Goal: Task Accomplishment & Management: Manage account settings

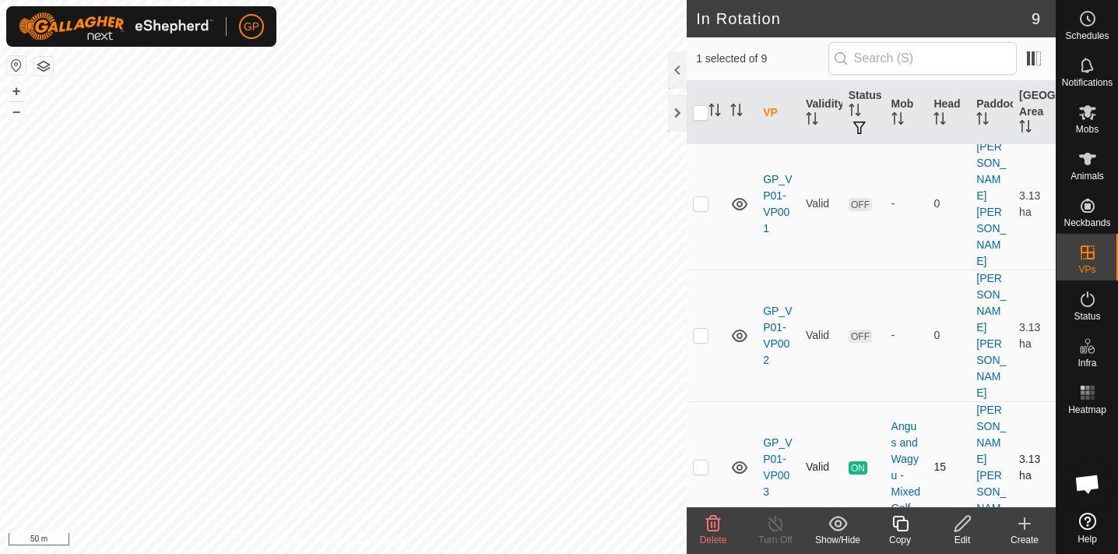
scroll to position [169, 0]
click at [1094, 23] on icon at bounding box center [1088, 18] width 19 height 19
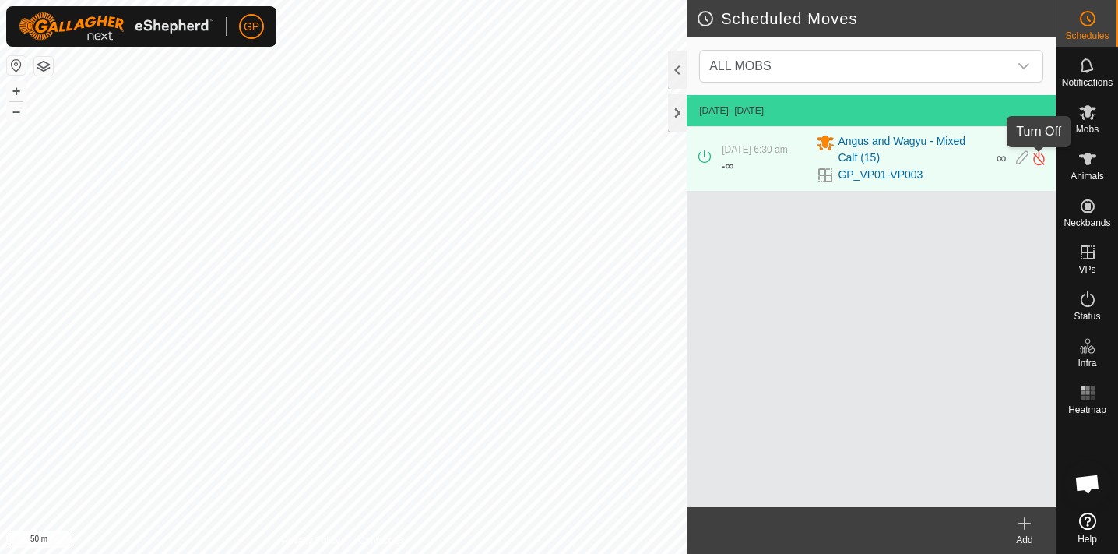
click at [1038, 160] on img at bounding box center [1039, 158] width 15 height 16
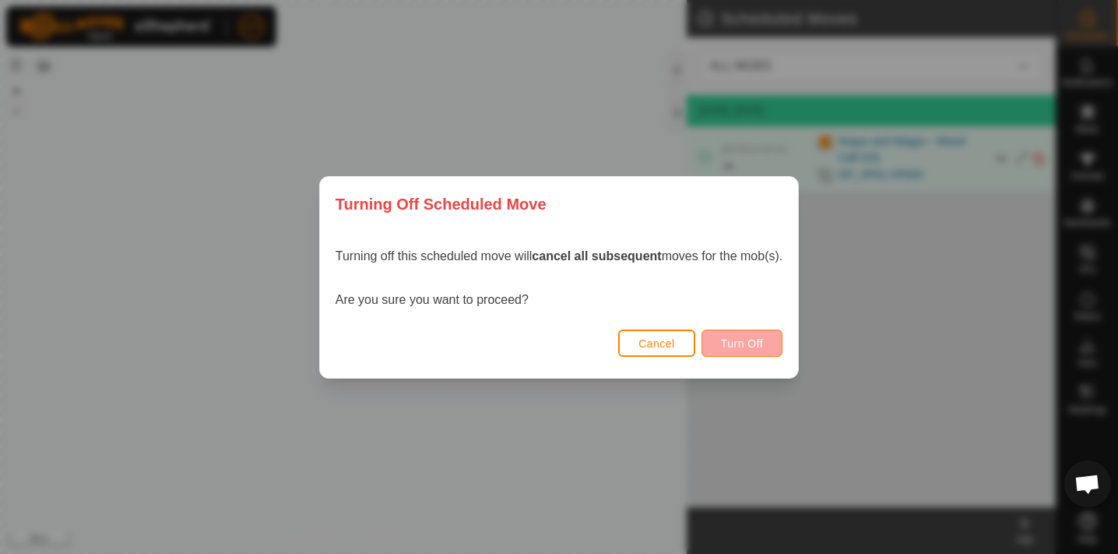
click at [741, 341] on span "Turn Off" at bounding box center [742, 343] width 43 height 12
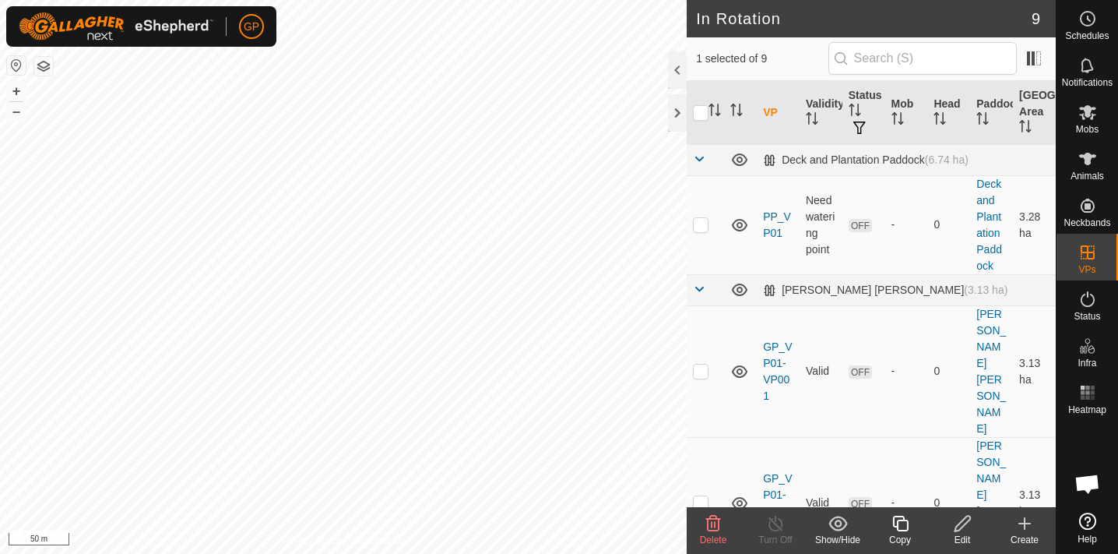
click at [962, 533] on div "Edit" at bounding box center [962, 540] width 62 height 14
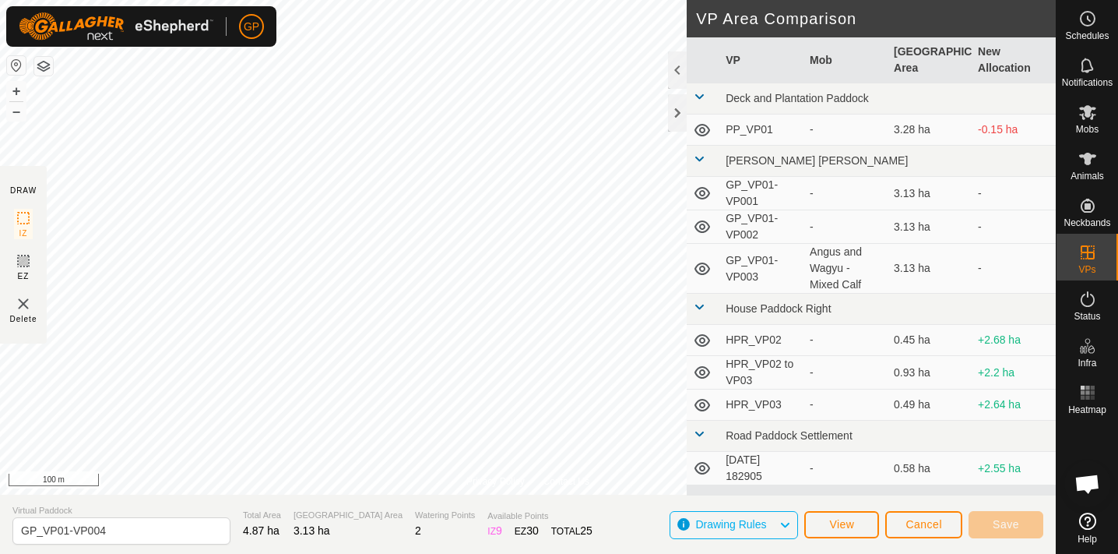
click at [854, 523] on span "View" at bounding box center [841, 524] width 25 height 12
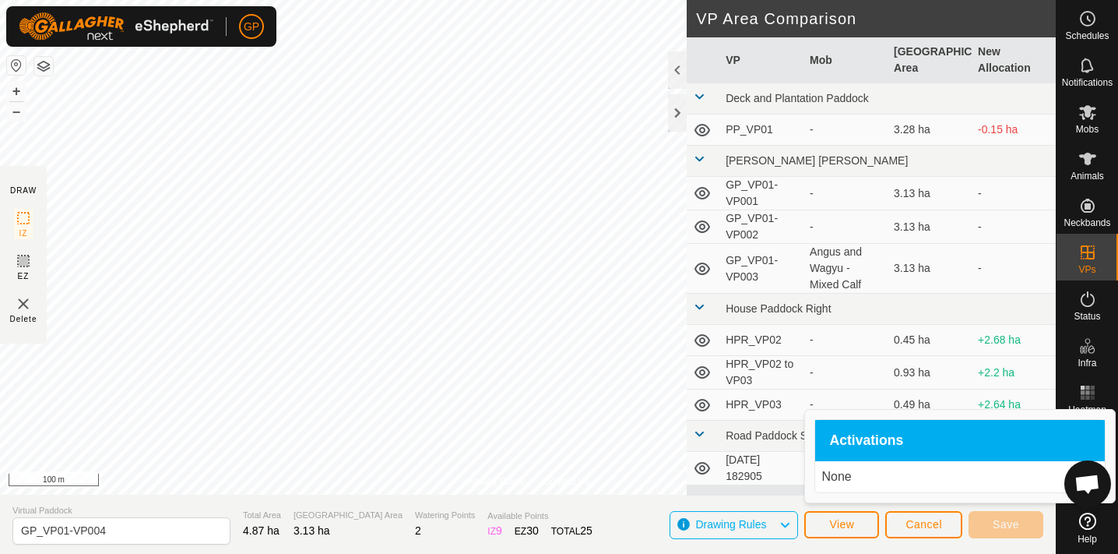
click at [854, 523] on span "View" at bounding box center [841, 524] width 25 height 12
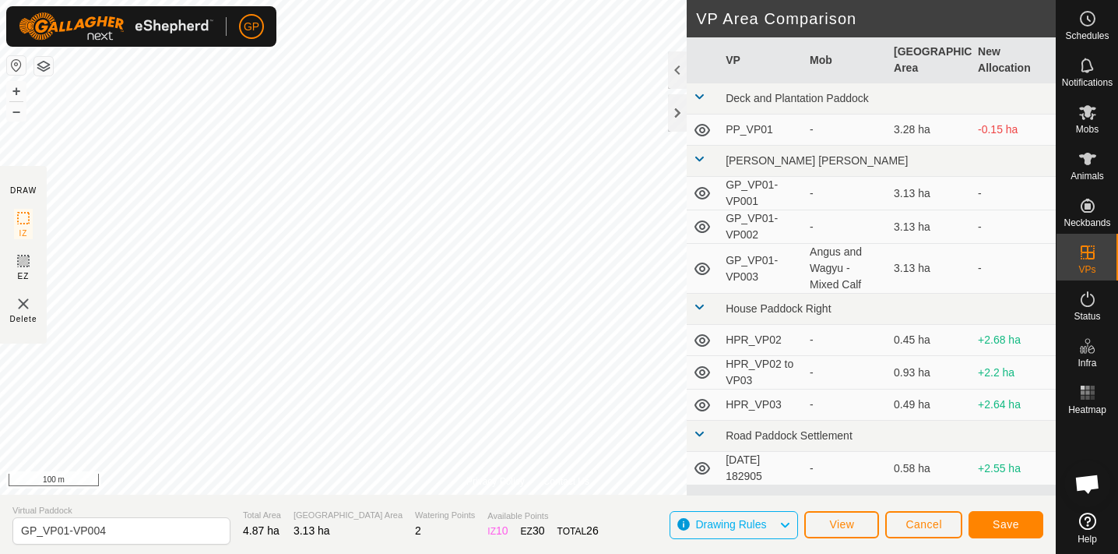
click at [1004, 520] on span "Save" at bounding box center [1006, 524] width 26 height 12
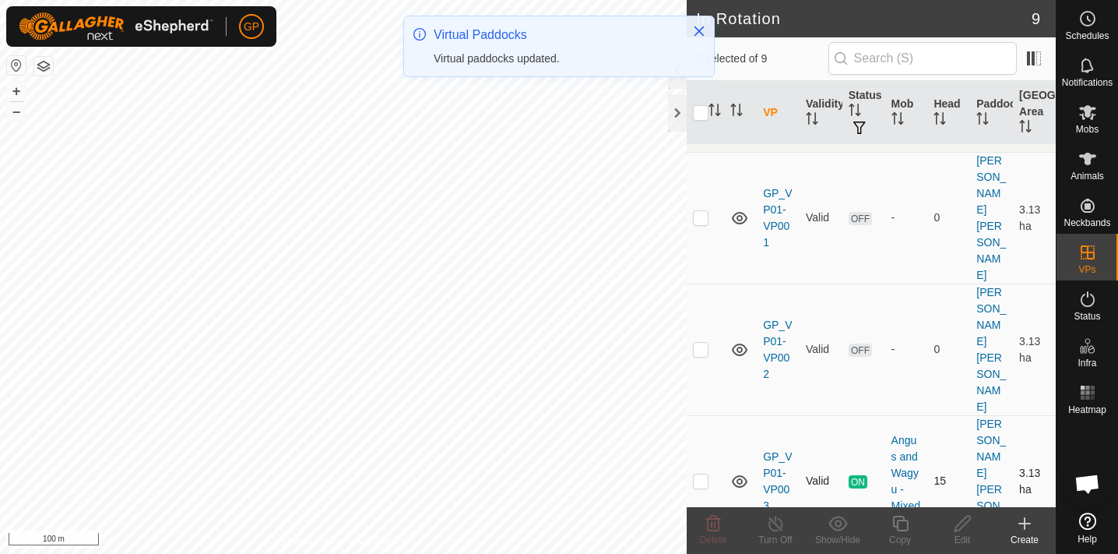
scroll to position [202, 0]
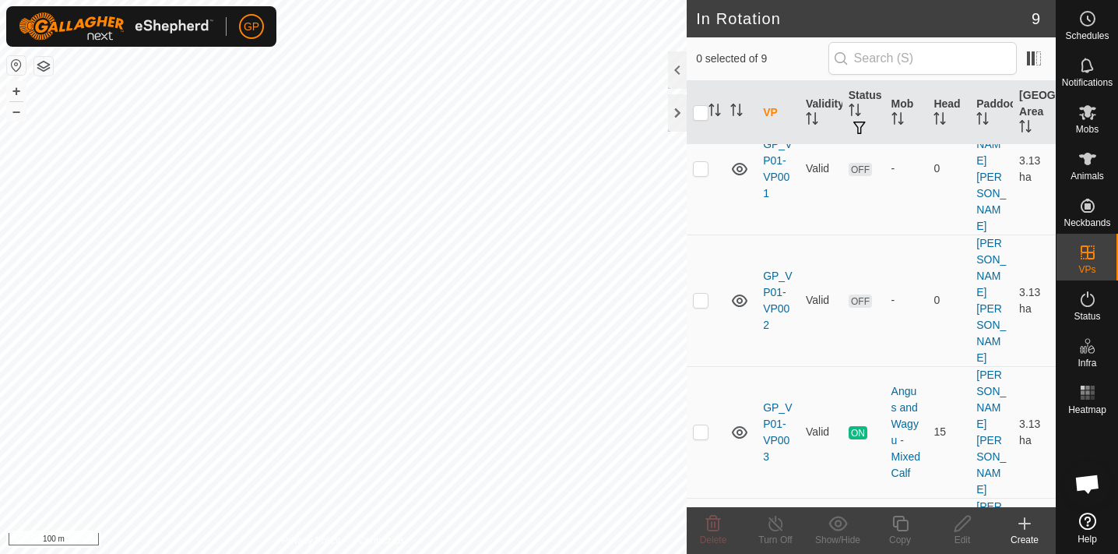
click at [699, 553] on p-checkbox at bounding box center [701, 563] width 16 height 12
checkbox input "true"
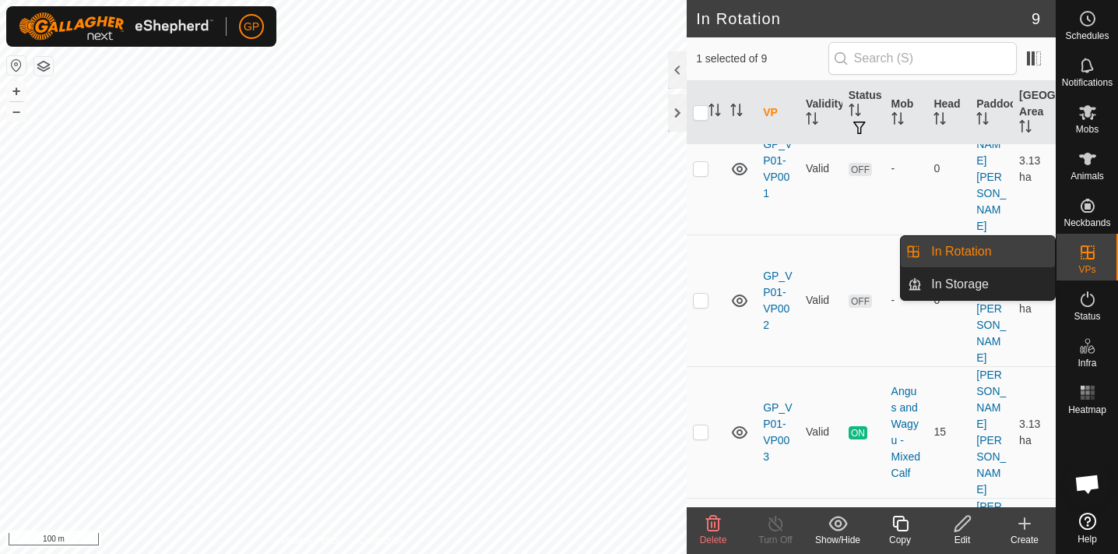
click at [1086, 255] on icon at bounding box center [1088, 252] width 19 height 19
click at [1001, 252] on link "In Rotation" at bounding box center [988, 251] width 133 height 31
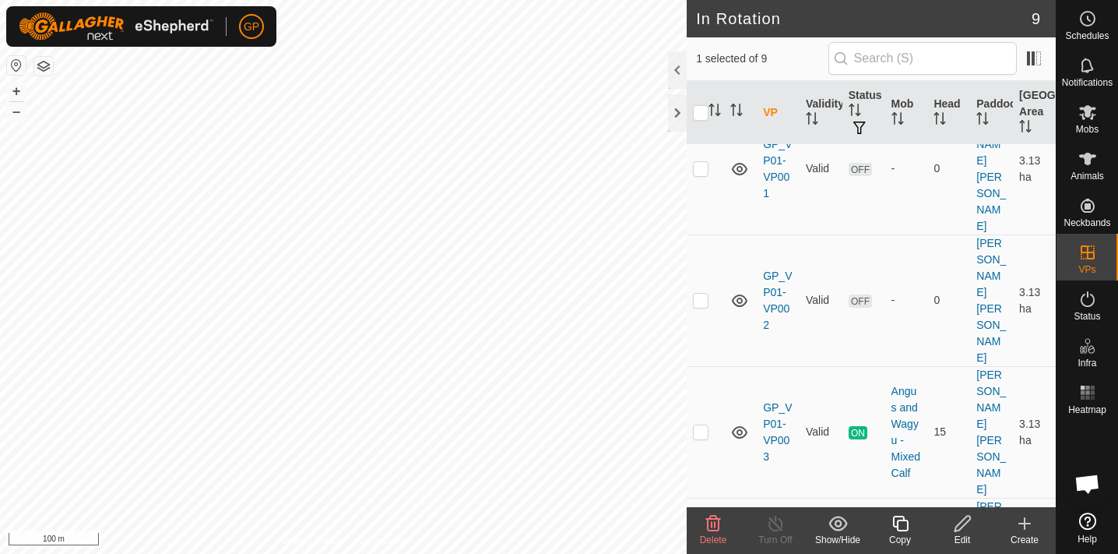
click at [864, 553] on span "OFF" at bounding box center [860, 564] width 23 height 13
click at [776, 533] on link "GP_VP01-VP004" at bounding box center [777, 564] width 29 height 62
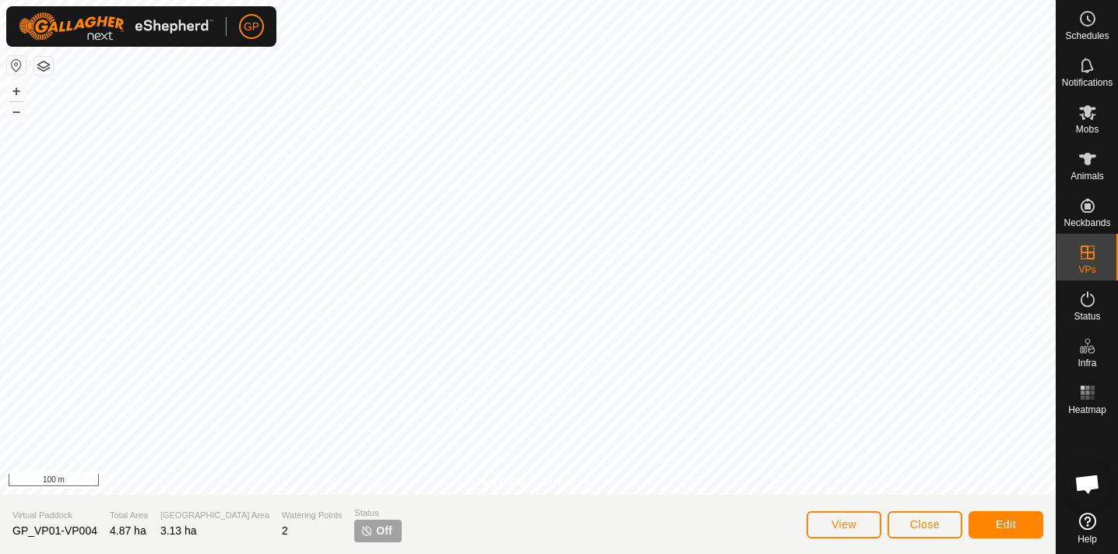
click at [354, 529] on p-tag "Off" at bounding box center [377, 530] width 47 height 23
click at [849, 521] on span "View" at bounding box center [844, 524] width 25 height 12
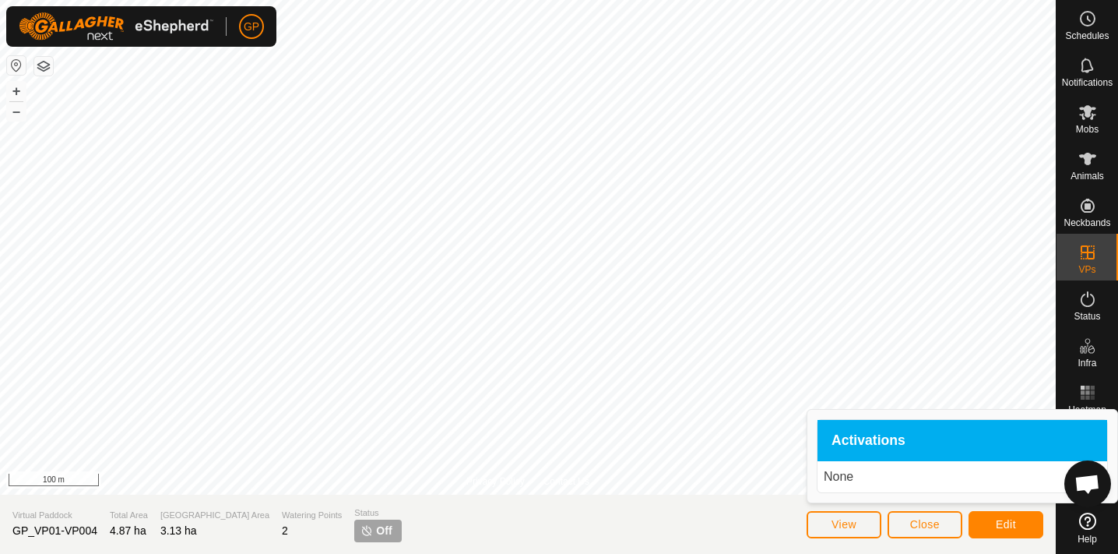
click at [924, 524] on span "Close" at bounding box center [925, 524] width 30 height 12
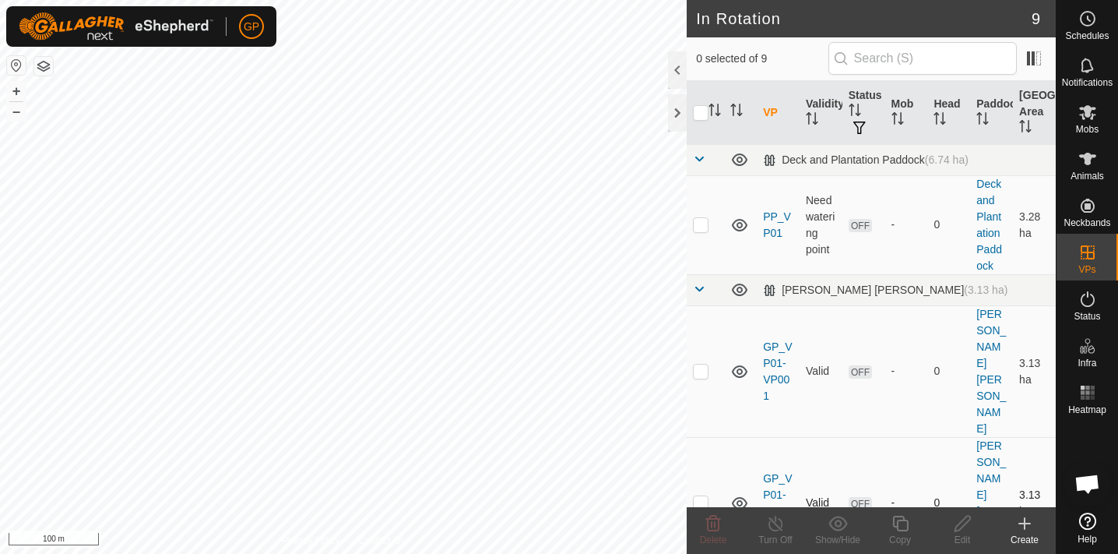
checkbox input "true"
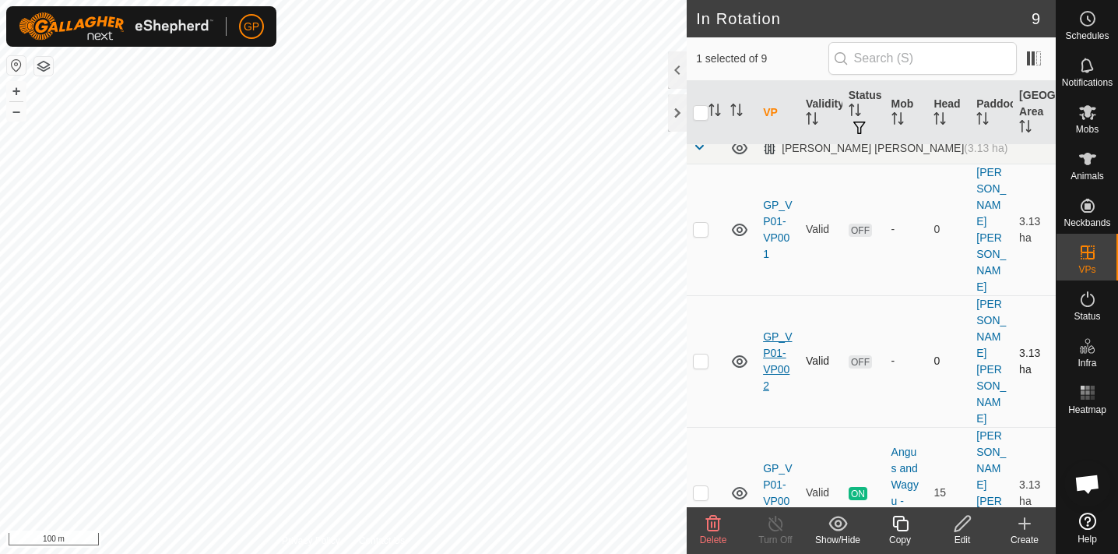
scroll to position [143, 0]
click at [1094, 308] on es-activation-svg-icon at bounding box center [1088, 299] width 28 height 25
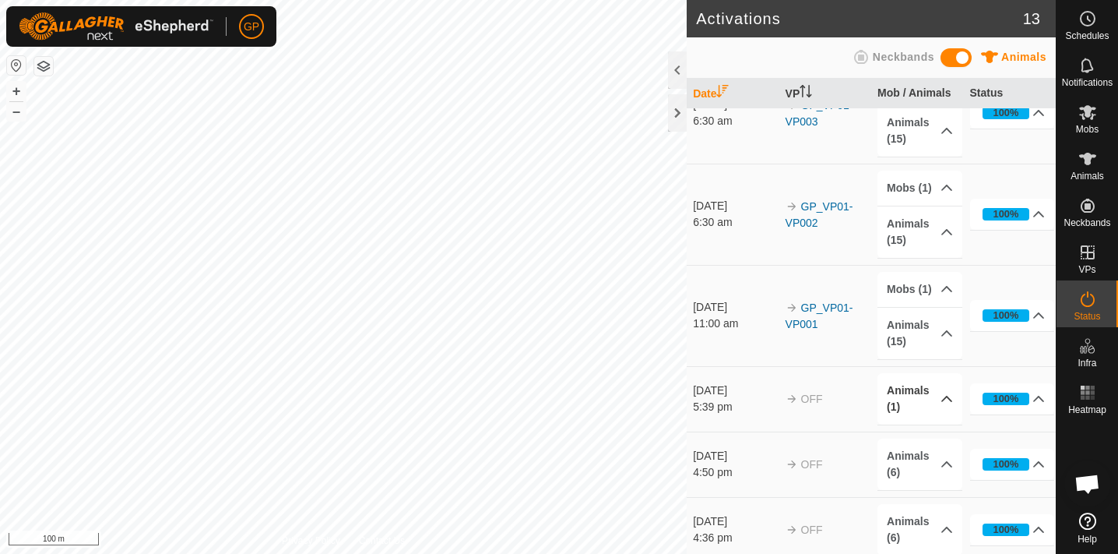
scroll to position [143, 0]
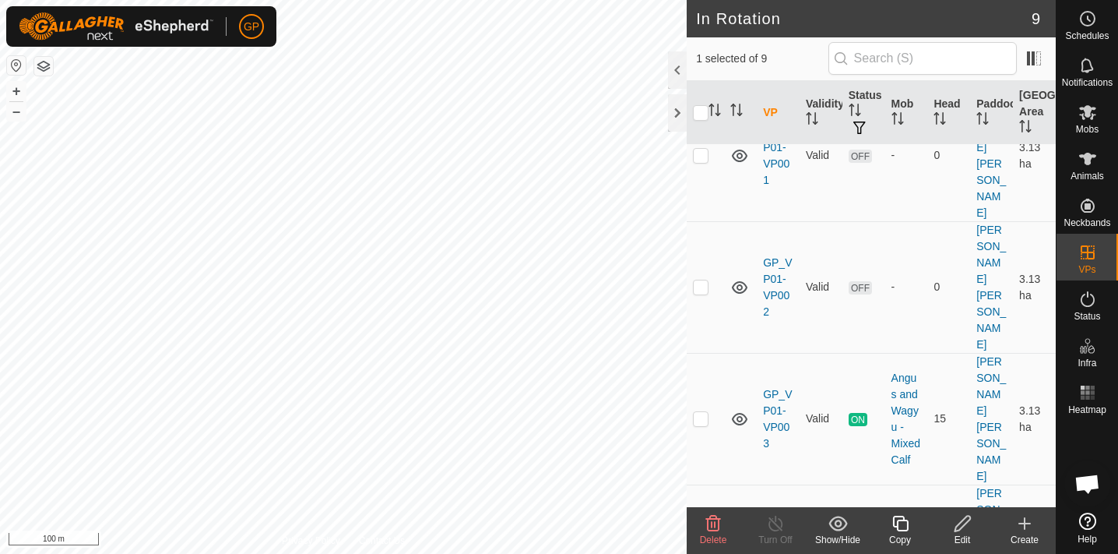
scroll to position [224, 0]
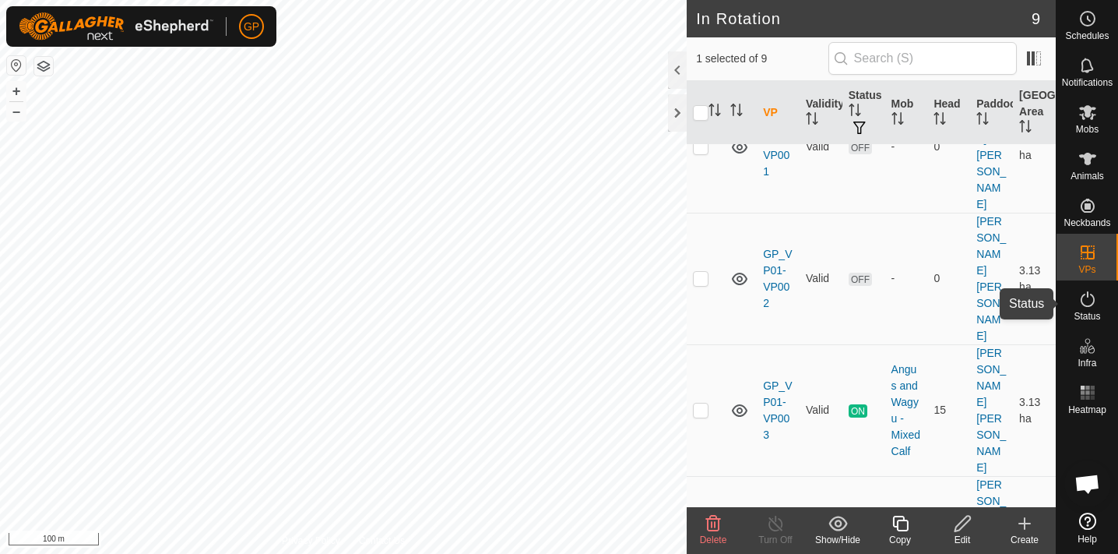
click at [1090, 297] on icon at bounding box center [1088, 299] width 19 height 19
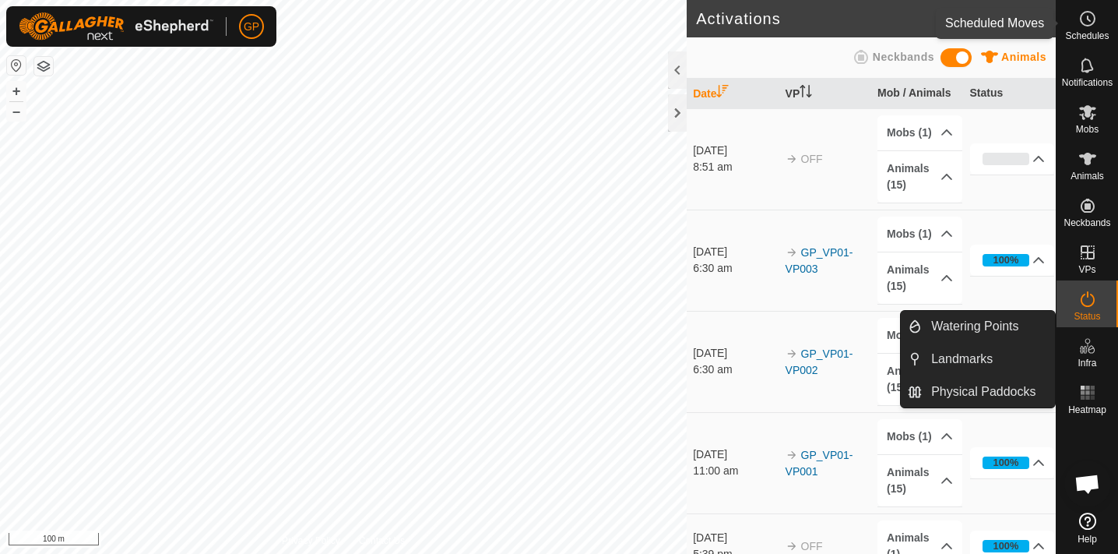
click at [1089, 27] on icon at bounding box center [1088, 18] width 19 height 19
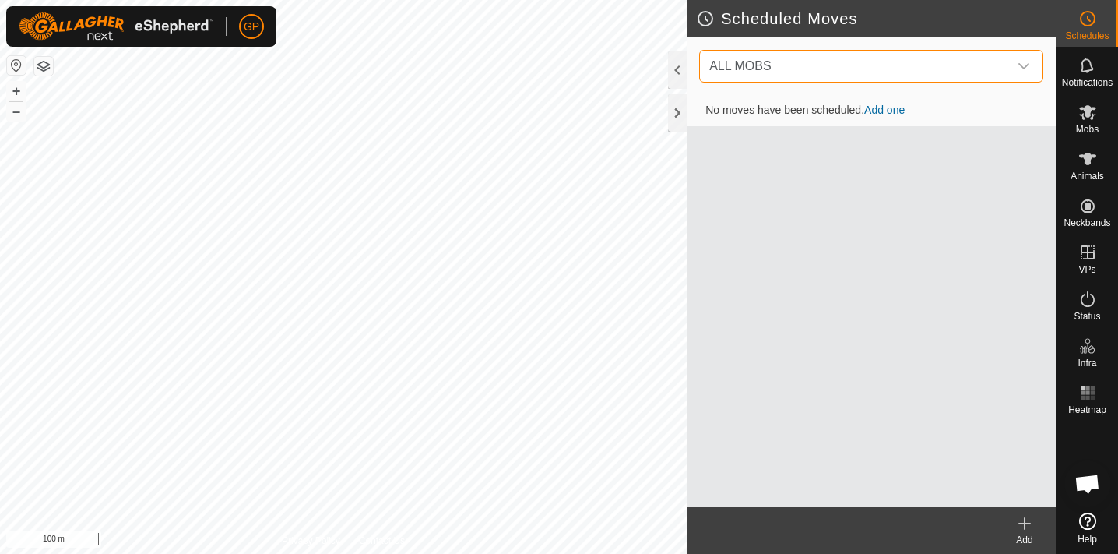
click at [925, 68] on span "ALL MOBS" at bounding box center [855, 66] width 305 height 31
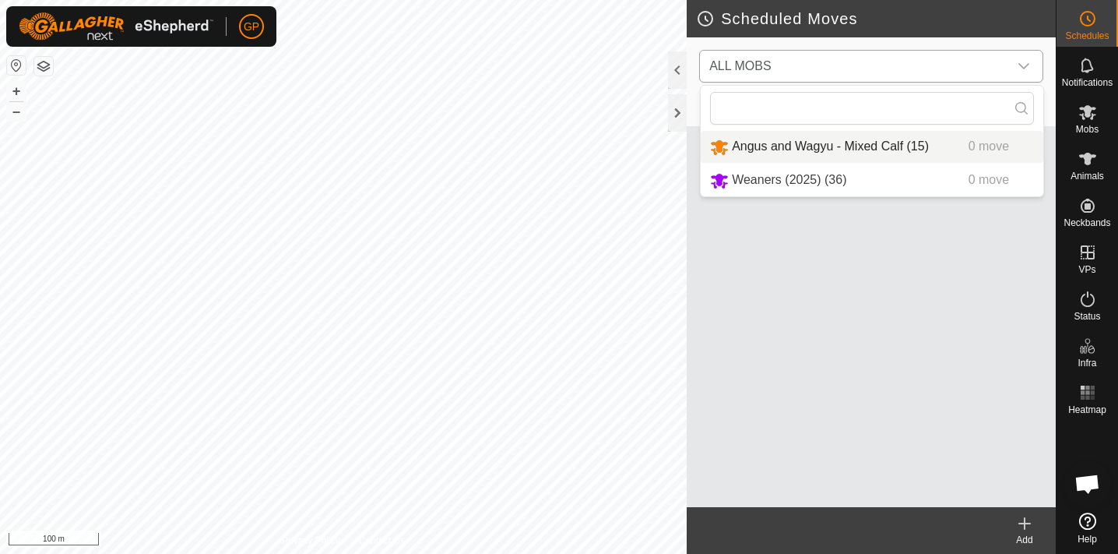
click at [850, 139] on li "Angus and Wagyu - Mixed Calf (15) 0 move" at bounding box center [872, 147] width 343 height 32
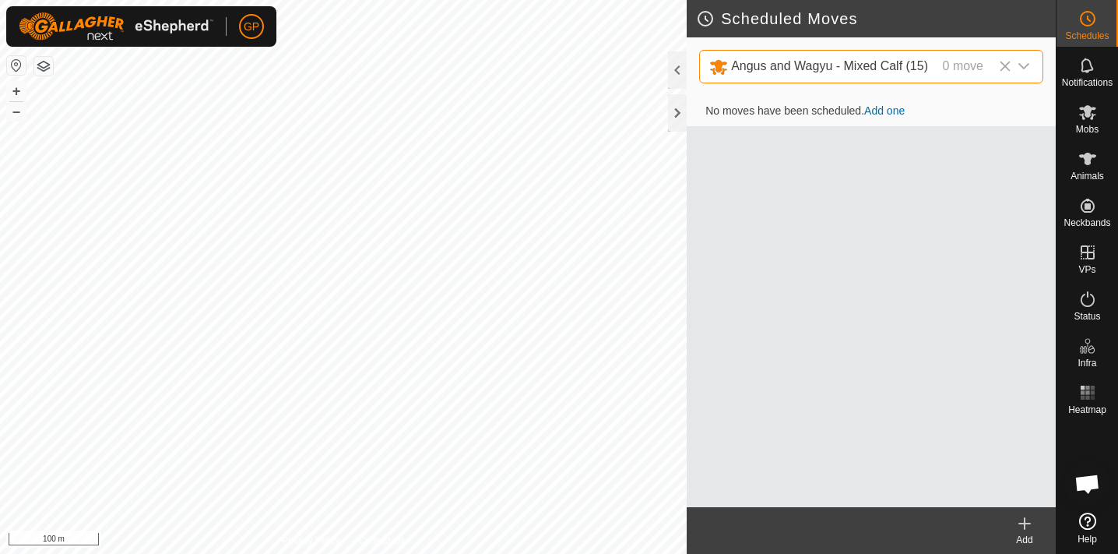
click at [883, 110] on link "Add one" at bounding box center [884, 110] width 40 height 12
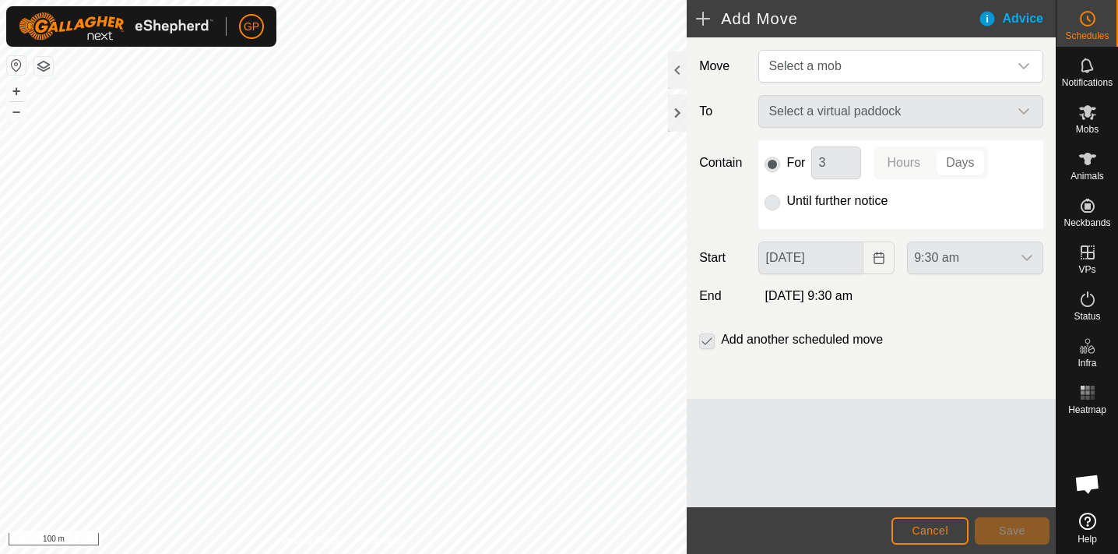
click at [840, 117] on div "Select a virtual paddock" at bounding box center [900, 111] width 297 height 33
click at [1030, 104] on div "Select a virtual paddock" at bounding box center [900, 111] width 297 height 33
click at [1026, 108] on div "Select a virtual paddock" at bounding box center [900, 111] width 297 height 33
click at [1022, 111] on div "Select a virtual paddock" at bounding box center [900, 111] width 297 height 33
click at [1021, 111] on div "Select a virtual paddock" at bounding box center [900, 111] width 297 height 33
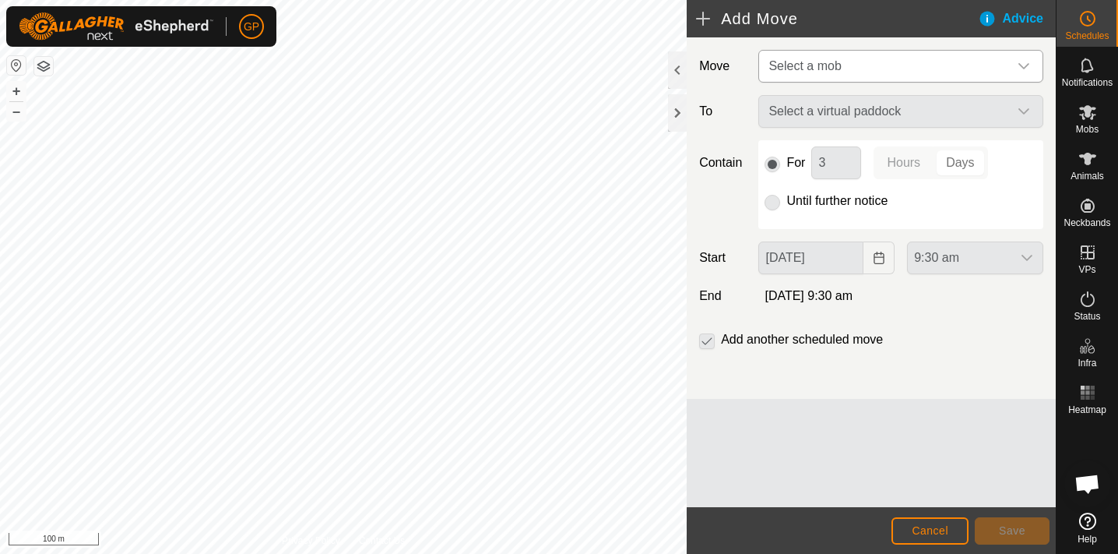
click at [1024, 68] on icon "dropdown trigger" at bounding box center [1024, 66] width 11 height 6
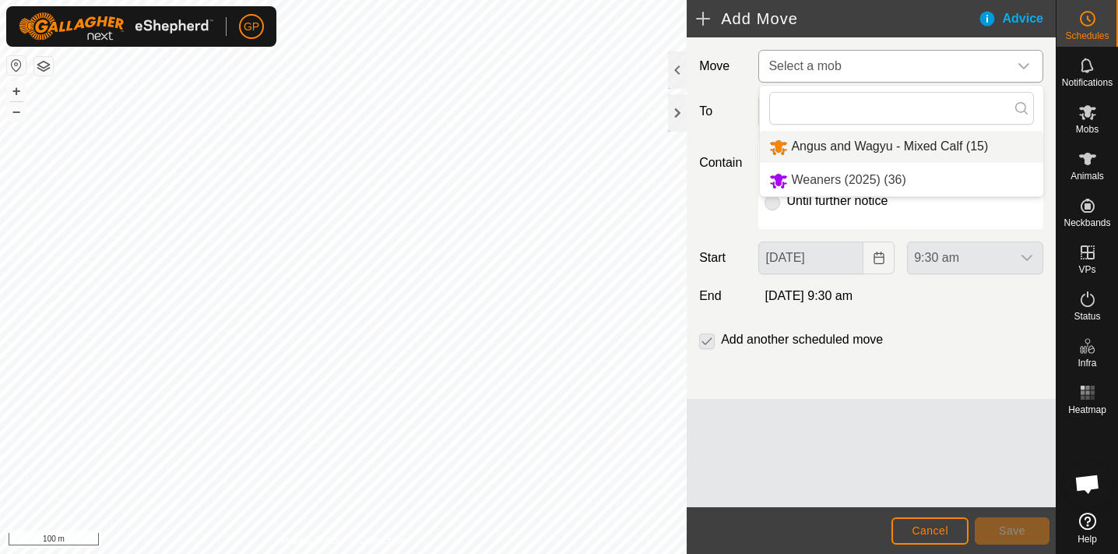
click at [939, 149] on li "Angus and Wagyu - Mixed Calf (15)" at bounding box center [901, 147] width 283 height 32
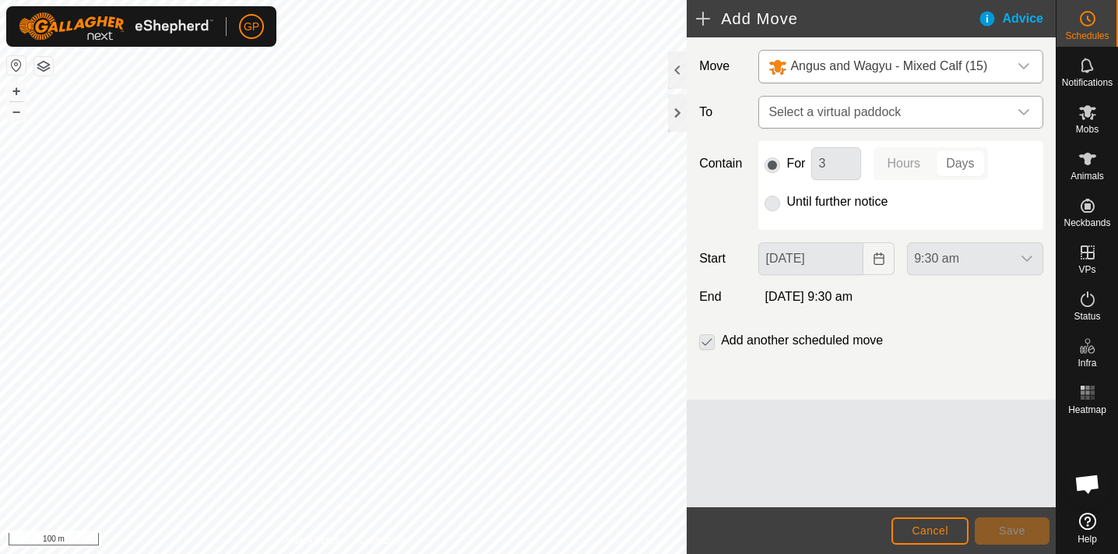
click at [1019, 109] on icon "dropdown trigger" at bounding box center [1024, 112] width 12 height 12
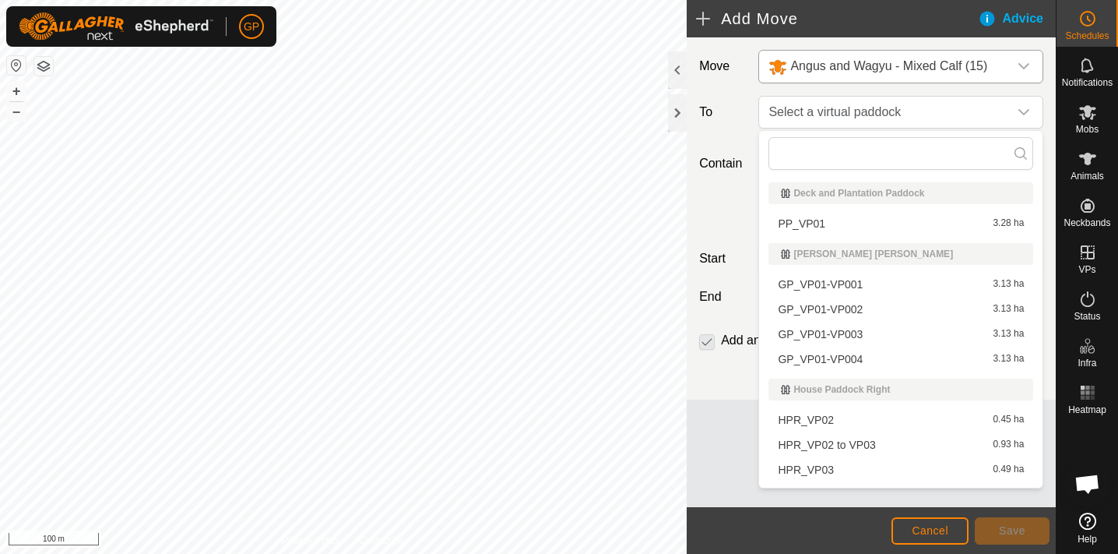
click at [885, 354] on li "GP_VP01-VP004 3.13 ha" at bounding box center [901, 358] width 265 height 23
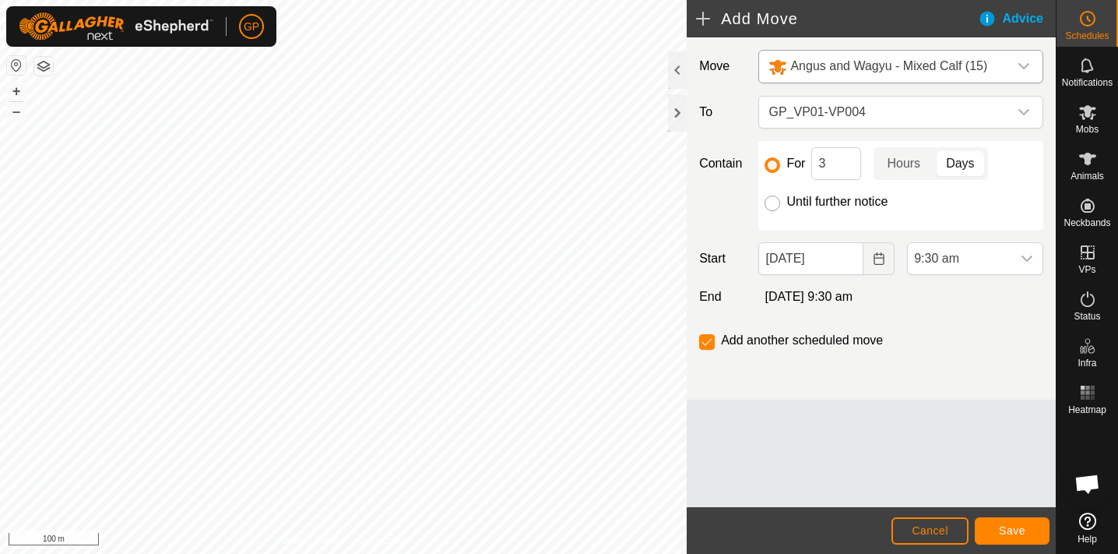
click at [774, 201] on input "Until further notice" at bounding box center [773, 203] width 16 height 16
radio input "true"
checkbox input "false"
click at [1013, 531] on span "Save" at bounding box center [1012, 530] width 26 height 12
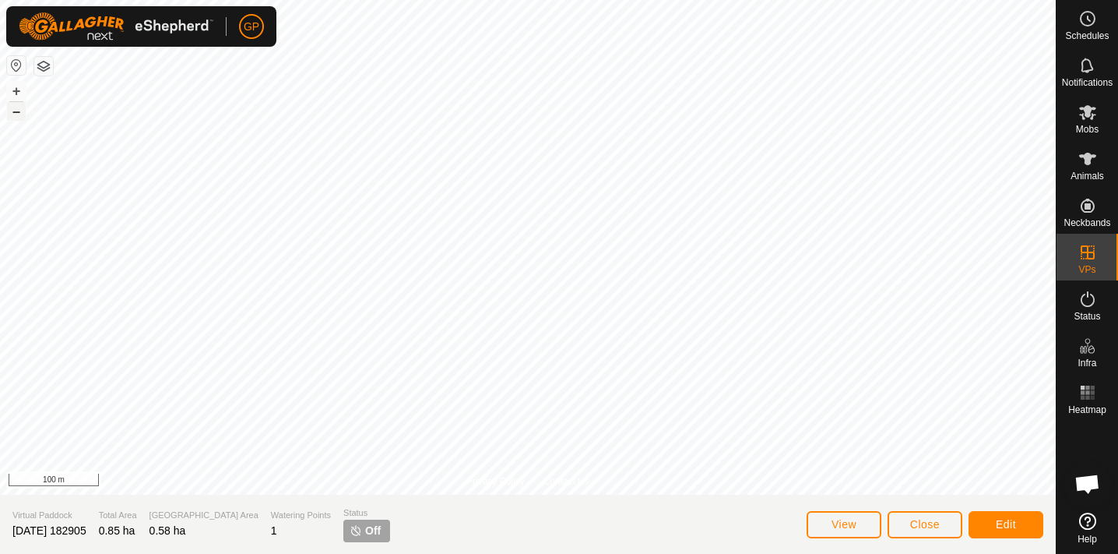
click at [19, 109] on button "–" at bounding box center [16, 111] width 19 height 19
click at [13, 91] on button "+" at bounding box center [16, 91] width 19 height 19
click at [1016, 526] on span "Edit" at bounding box center [1006, 524] width 20 height 12
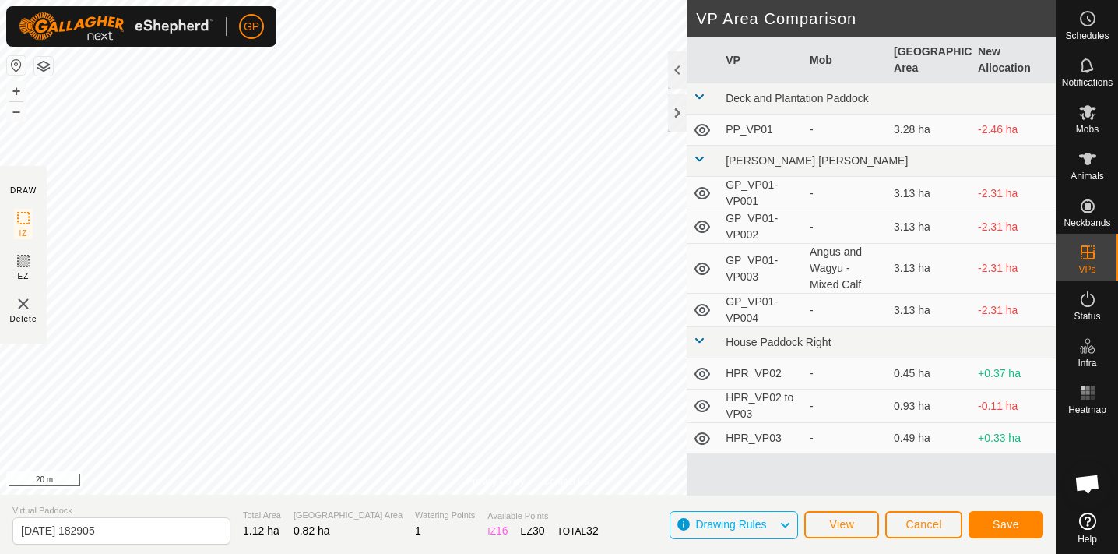
click at [1019, 525] on span "Save" at bounding box center [1006, 524] width 26 height 12
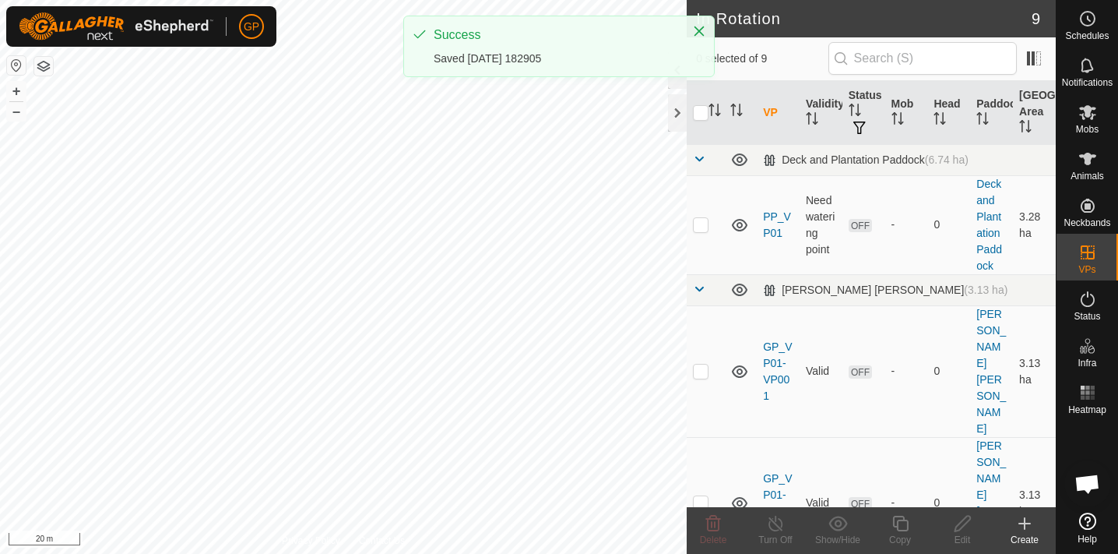
checkbox input "true"
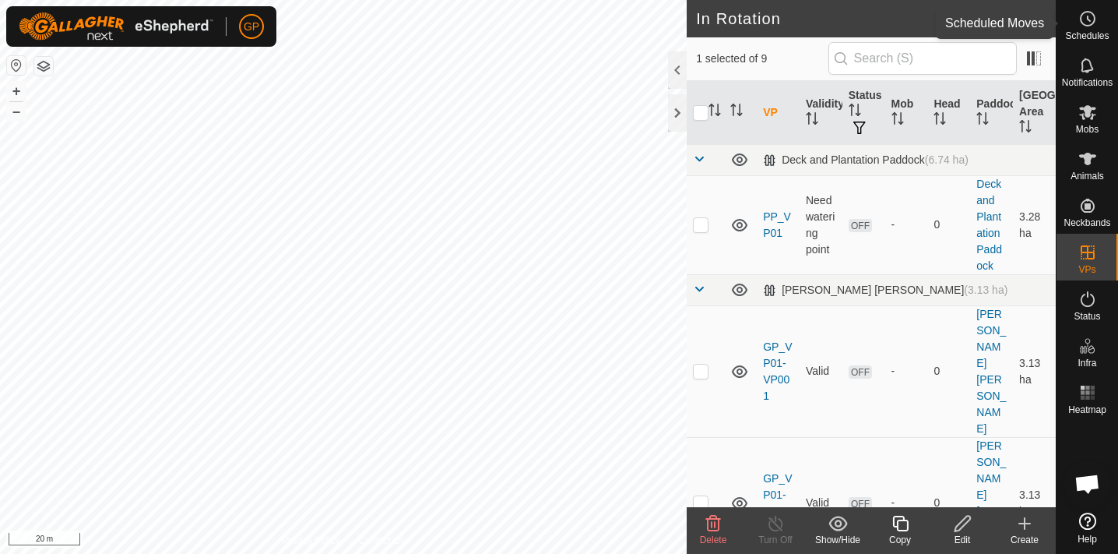
click at [1095, 19] on circle at bounding box center [1088, 19] width 14 height 14
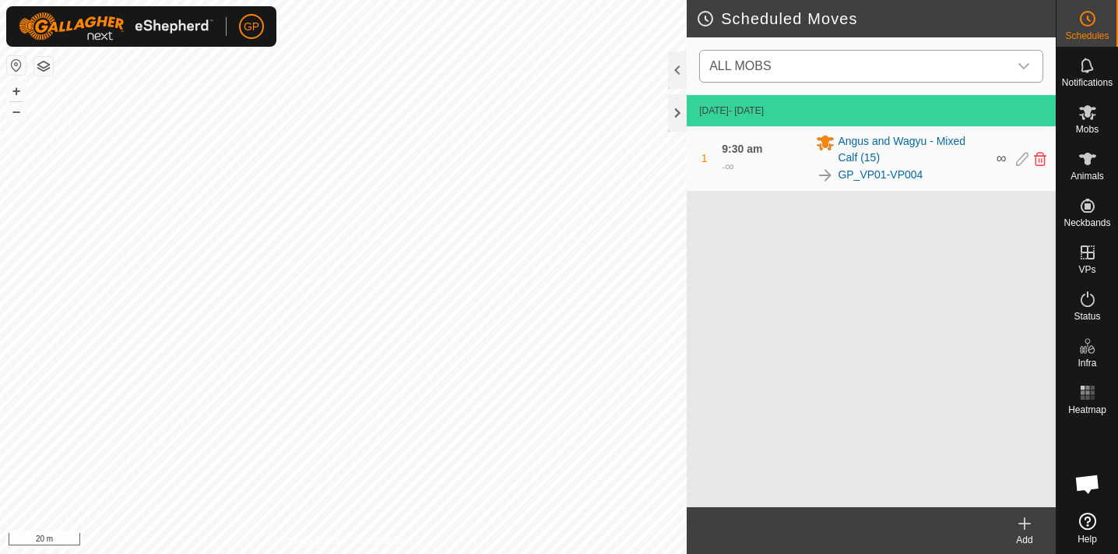
click at [927, 63] on span "ALL MOBS" at bounding box center [855, 66] width 305 height 31
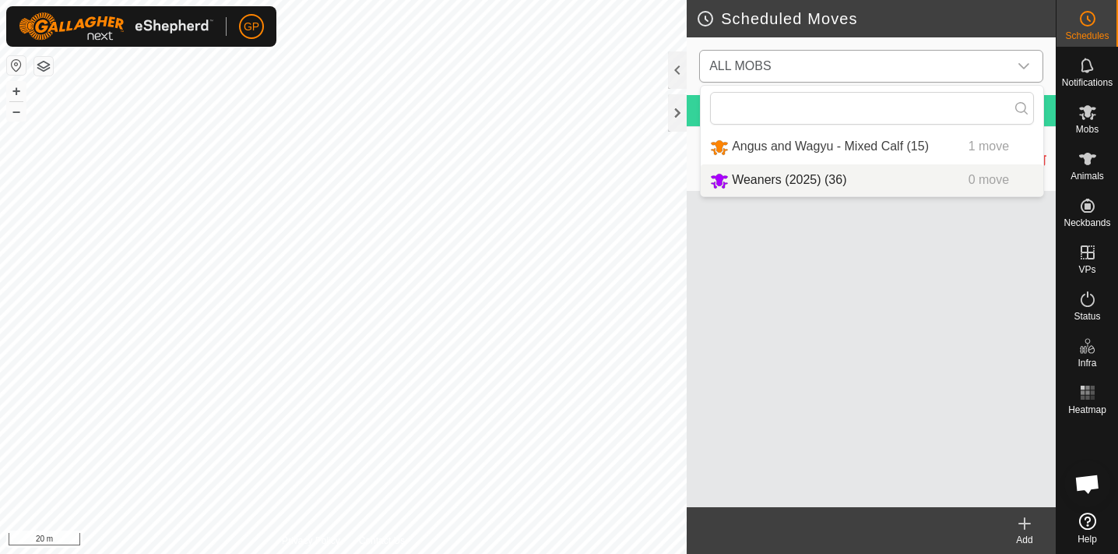
click at [861, 180] on li "Weaners (2025) (36) 0 move" at bounding box center [872, 180] width 343 height 32
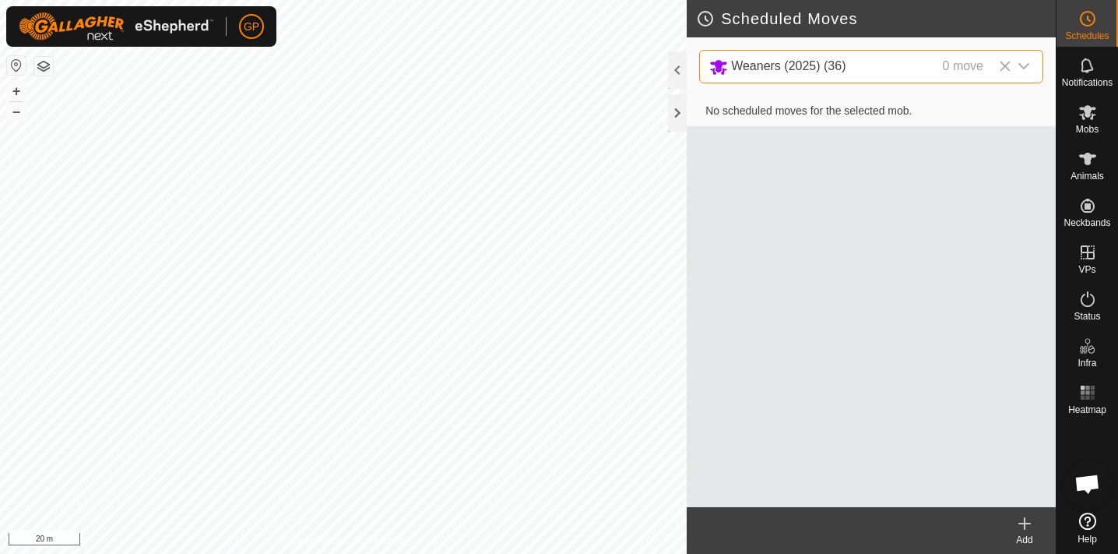
click at [1030, 522] on icon at bounding box center [1025, 523] width 19 height 19
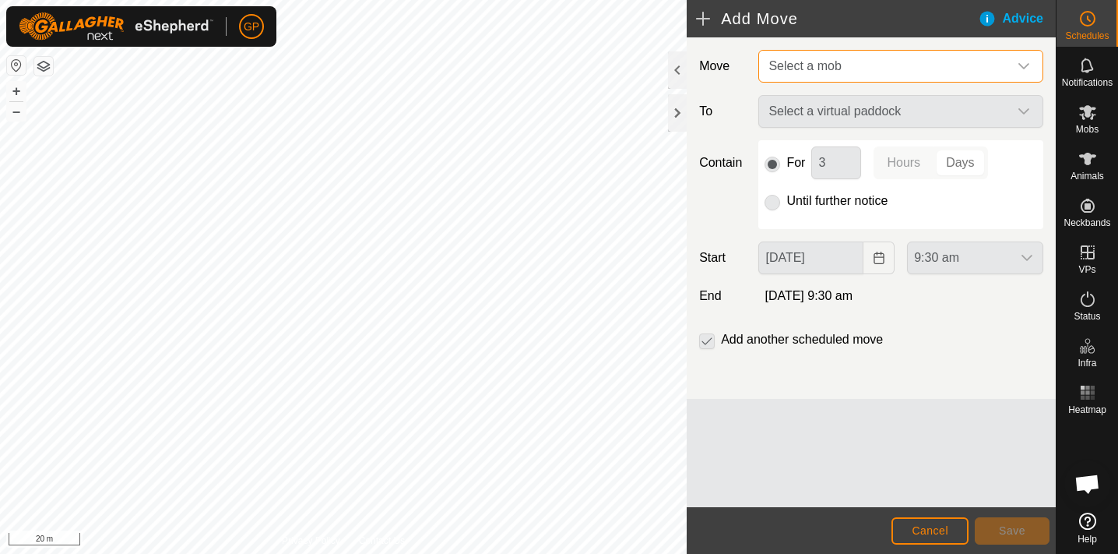
click at [894, 69] on span "Select a mob" at bounding box center [885, 66] width 246 height 31
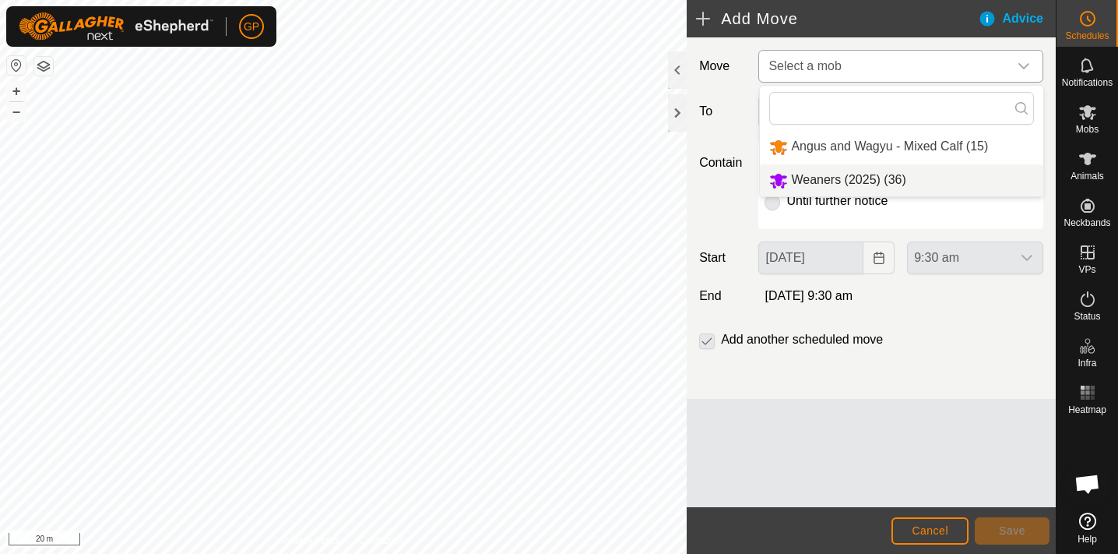
click at [867, 176] on li "Weaners (2025) (36)" at bounding box center [901, 180] width 283 height 32
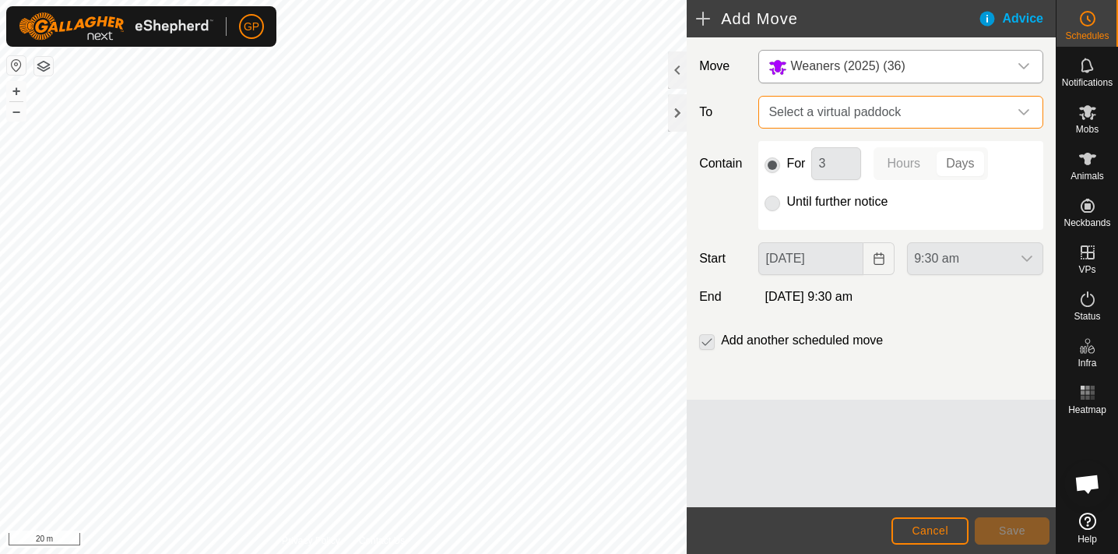
click at [878, 104] on span "Select a virtual paddock" at bounding box center [885, 112] width 246 height 31
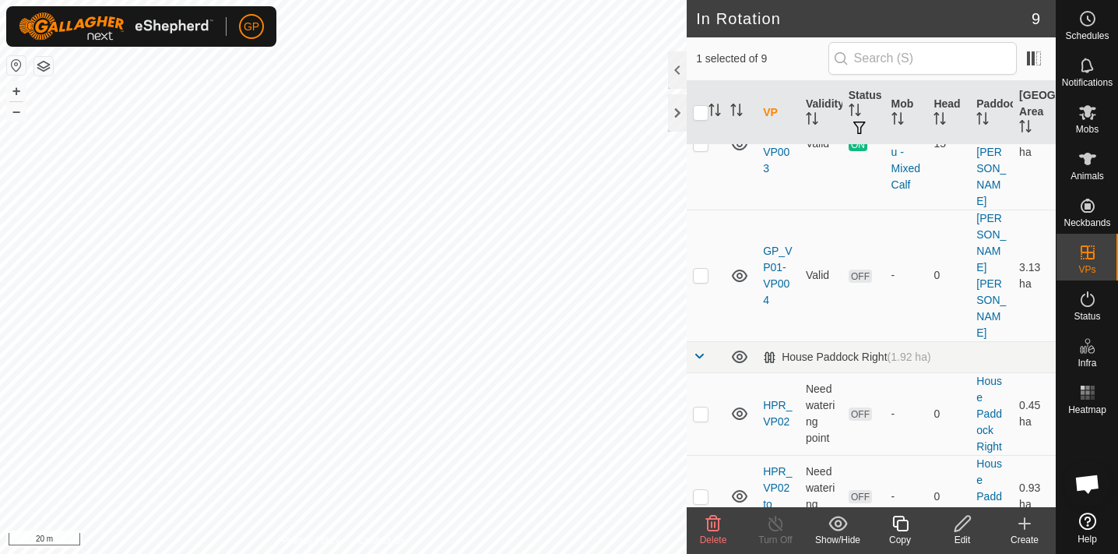
scroll to position [490, 0]
checkbox input "true"
click at [678, 114] on div at bounding box center [677, 112] width 19 height 37
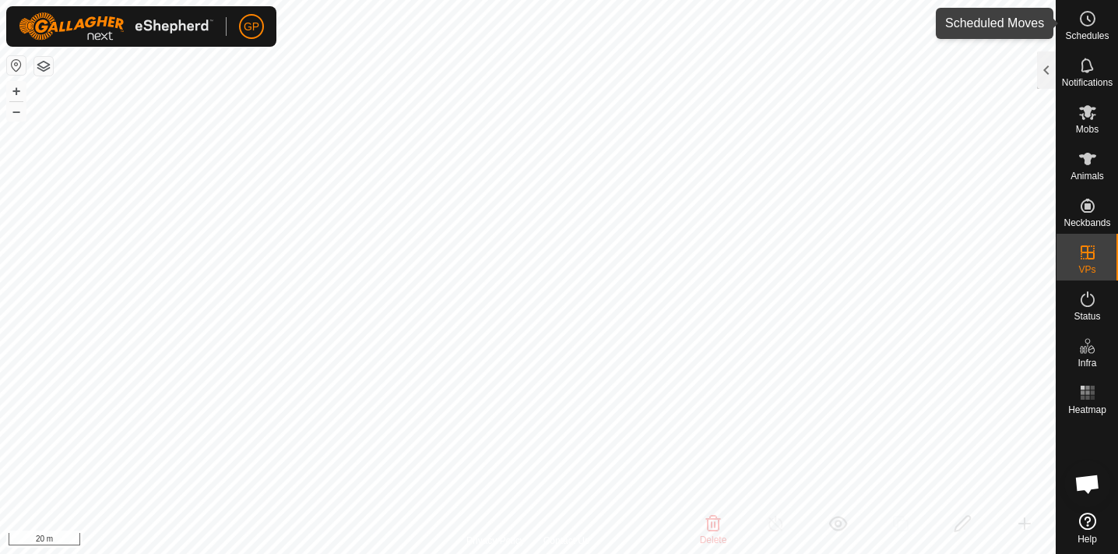
click at [1093, 21] on circle at bounding box center [1088, 19] width 14 height 14
click at [1091, 20] on icon at bounding box center [1088, 18] width 19 height 19
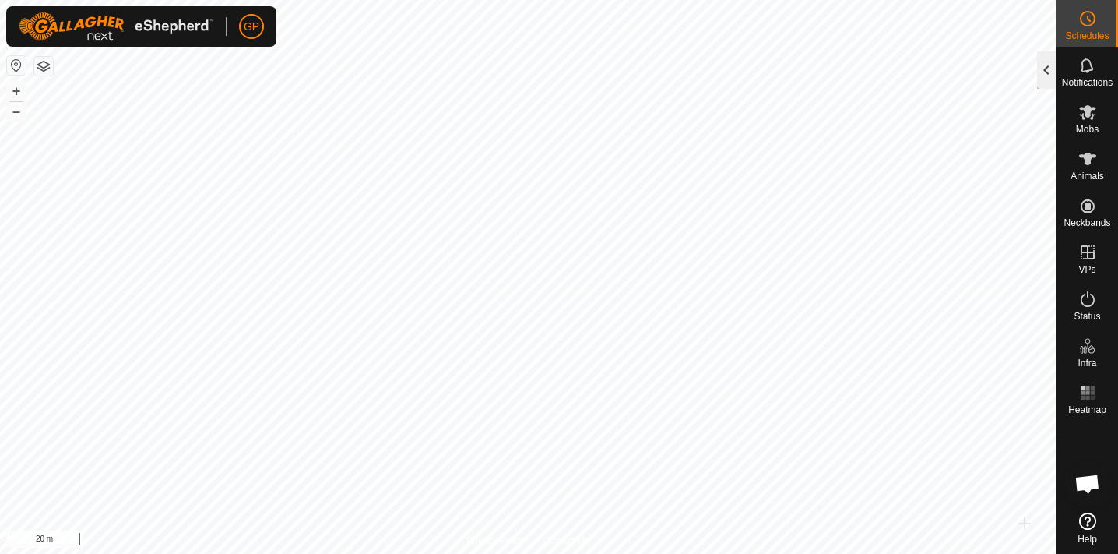
click at [1044, 72] on div at bounding box center [1046, 69] width 19 height 37
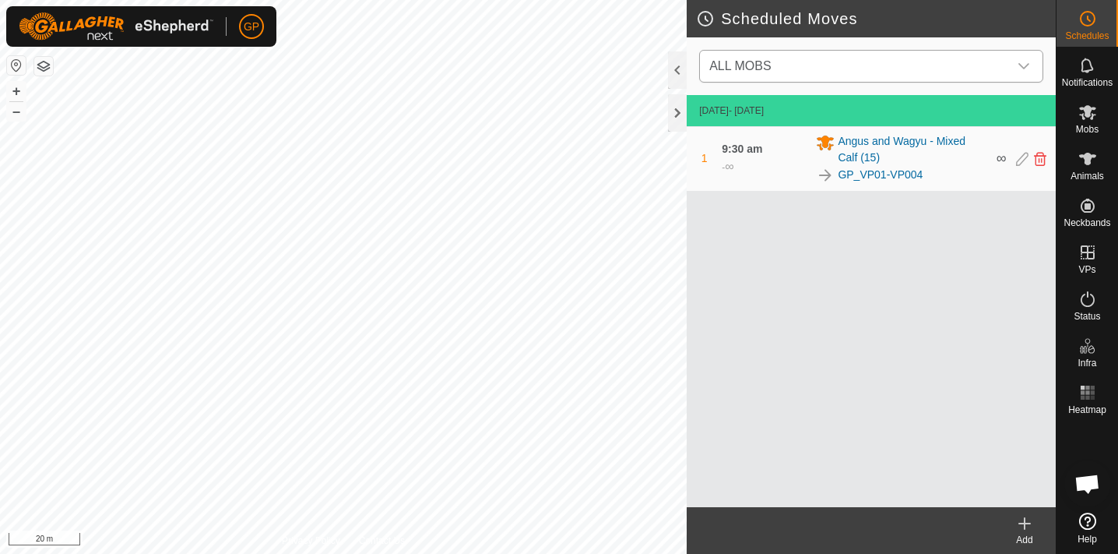
click at [906, 67] on span "ALL MOBS" at bounding box center [855, 66] width 305 height 31
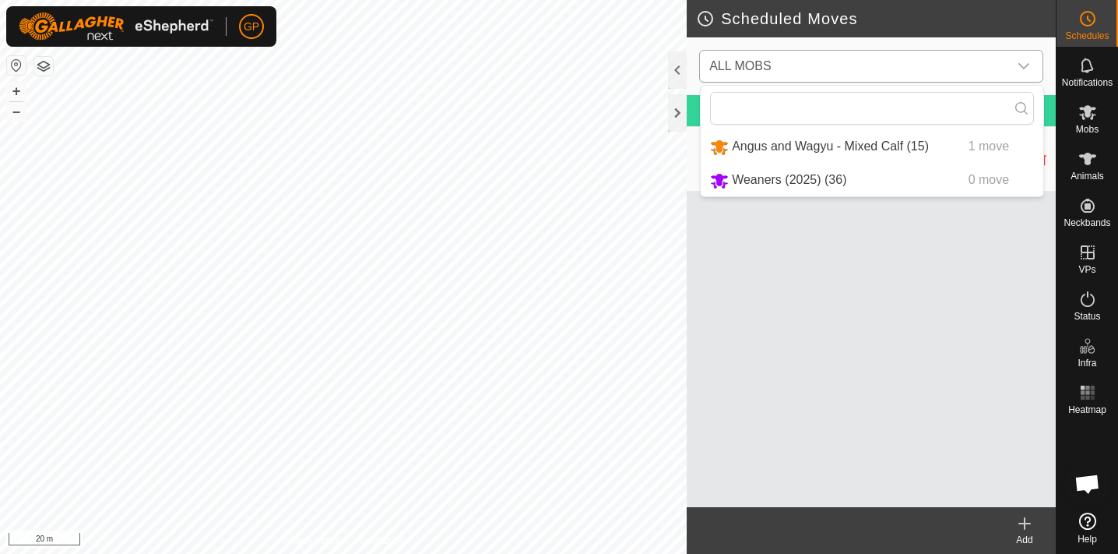
click at [864, 178] on li "Weaners (2025) (36) 0 move" at bounding box center [872, 180] width 343 height 32
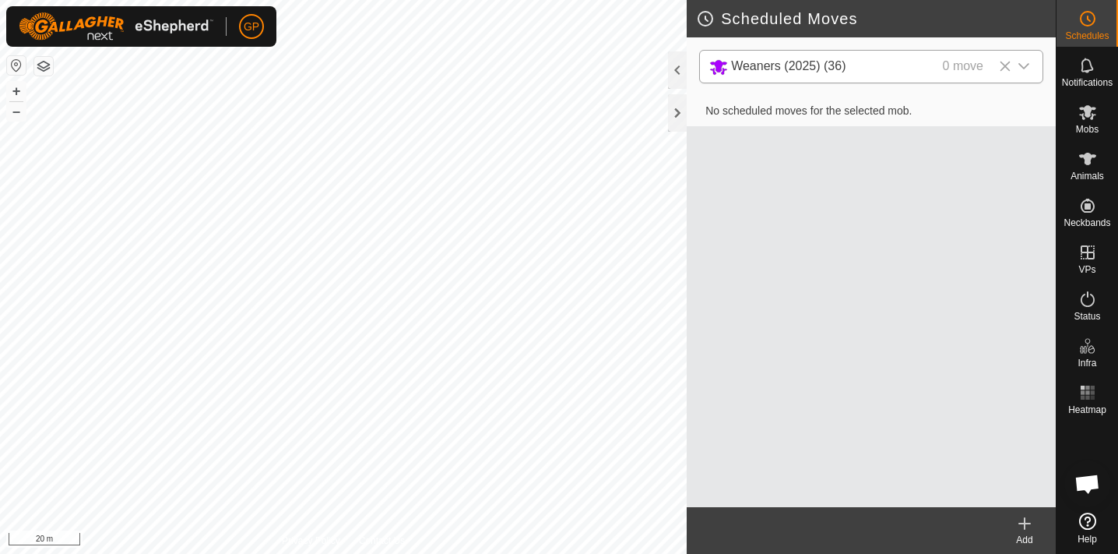
click at [1018, 524] on icon at bounding box center [1025, 523] width 19 height 19
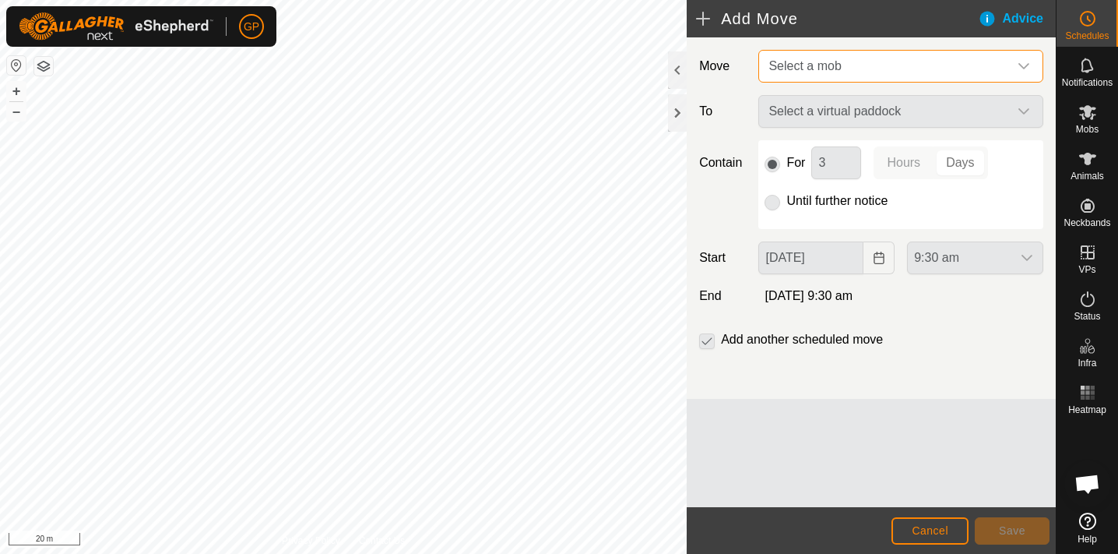
click at [925, 61] on span "Select a mob" at bounding box center [885, 66] width 246 height 31
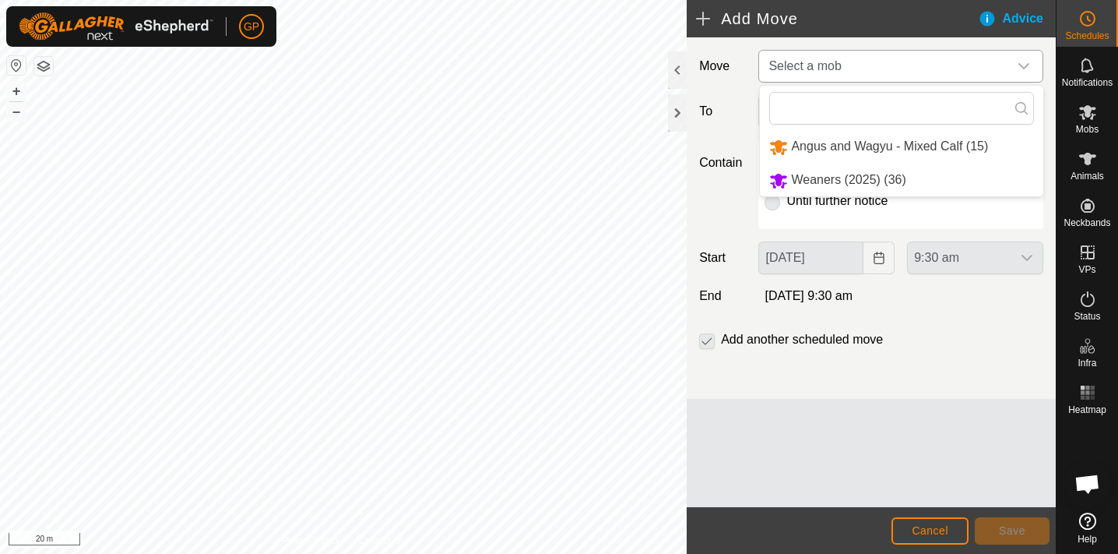
click at [873, 176] on li "Weaners (2025) (36)" at bounding box center [901, 180] width 283 height 32
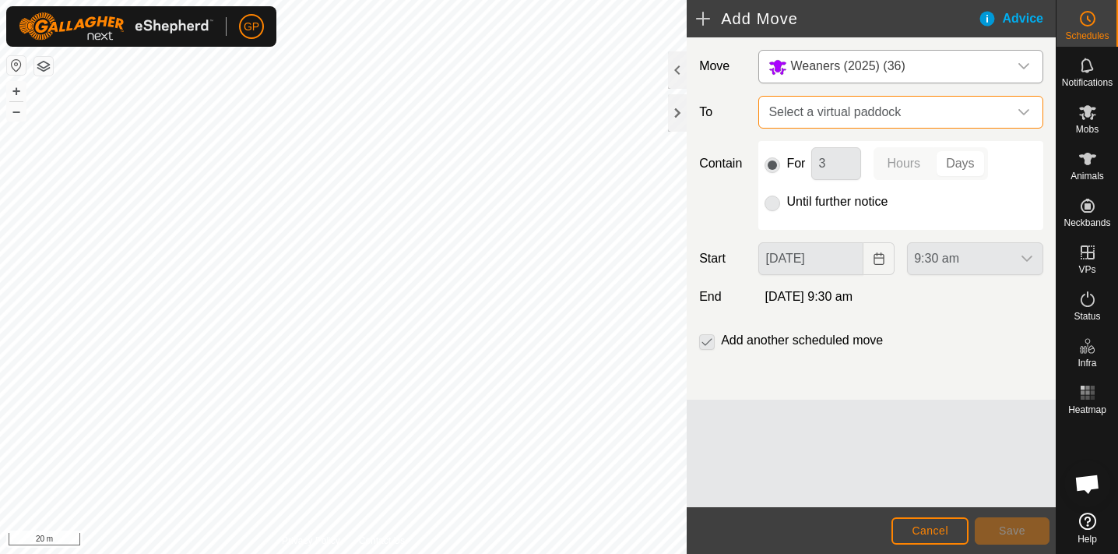
click at [880, 104] on span "Select a virtual paddock" at bounding box center [885, 112] width 246 height 31
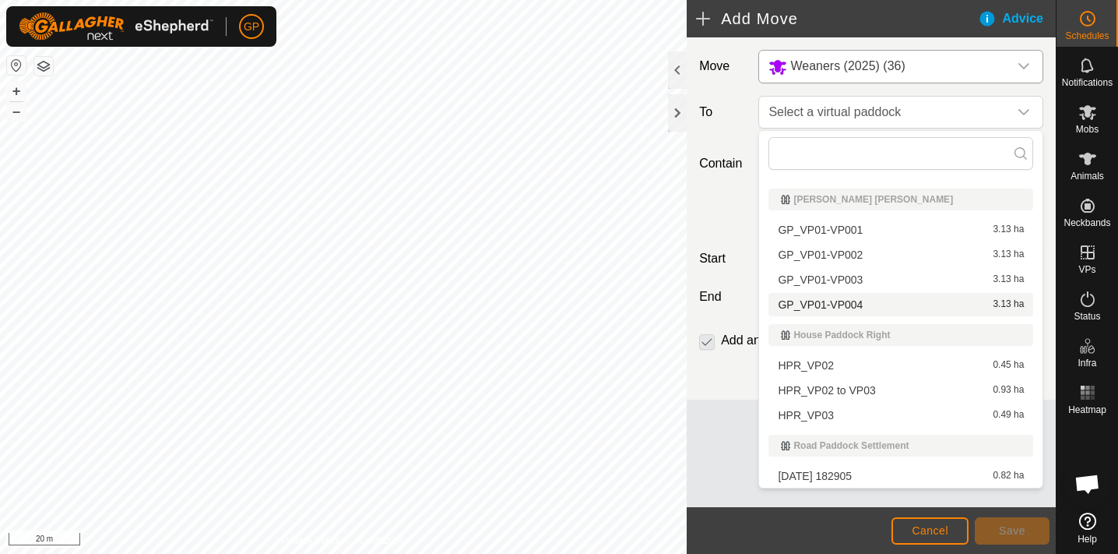
scroll to position [55, 0]
click at [855, 475] on li "[DATE] 182905 0.82 ha" at bounding box center [901, 475] width 265 height 23
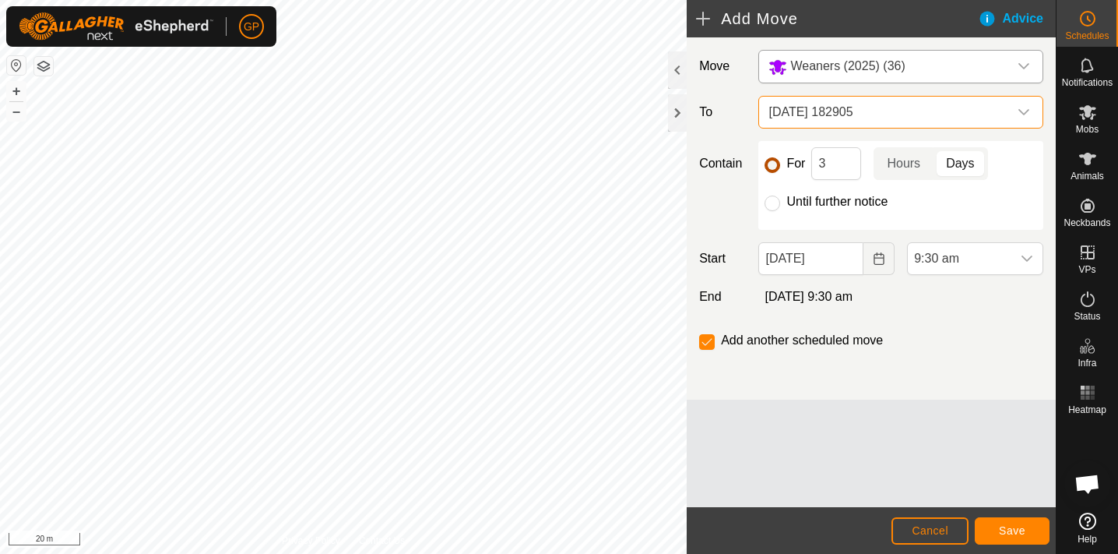
click at [773, 161] on input "For" at bounding box center [773, 165] width 16 height 16
click at [1024, 533] on span "Save" at bounding box center [1012, 530] width 26 height 12
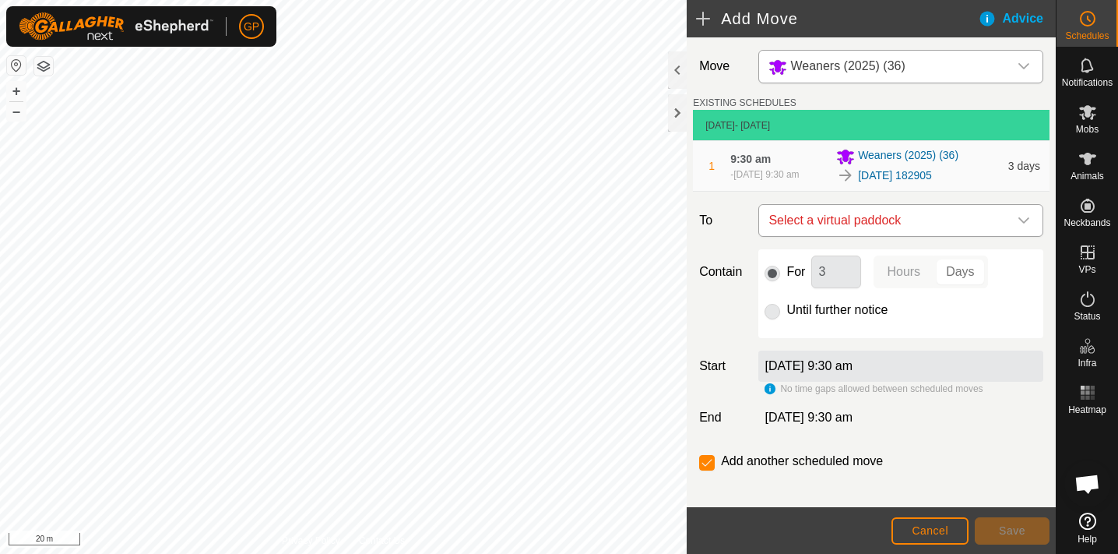
click at [1023, 227] on icon "dropdown trigger" at bounding box center [1024, 220] width 12 height 12
click at [1024, 224] on icon "dropdown trigger" at bounding box center [1024, 220] width 12 height 12
click at [925, 534] on span "Cancel" at bounding box center [930, 530] width 37 height 12
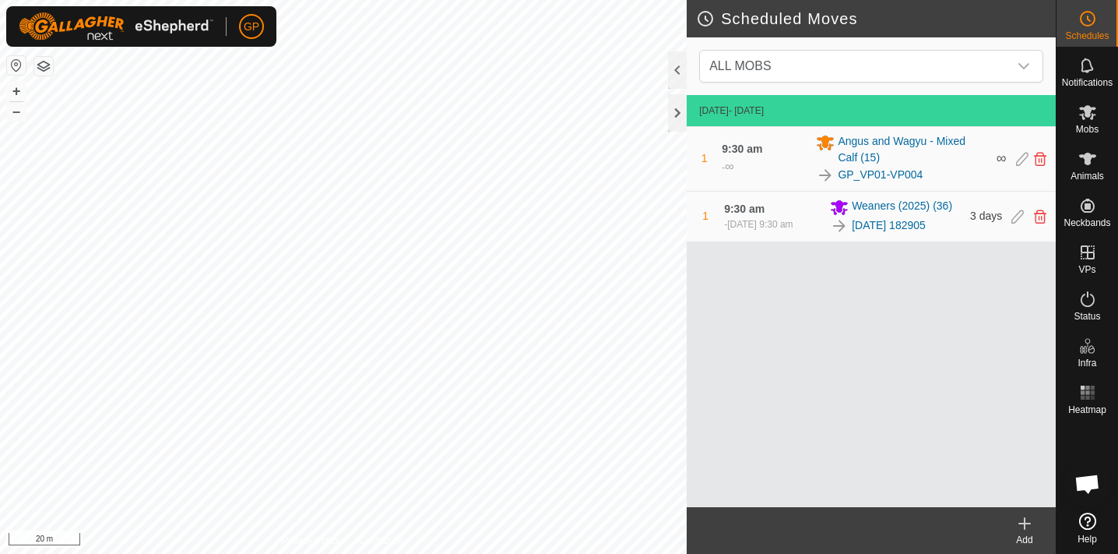
click at [1001, 156] on span "∞" at bounding box center [1002, 158] width 10 height 16
